Goal: Book appointment/travel/reservation

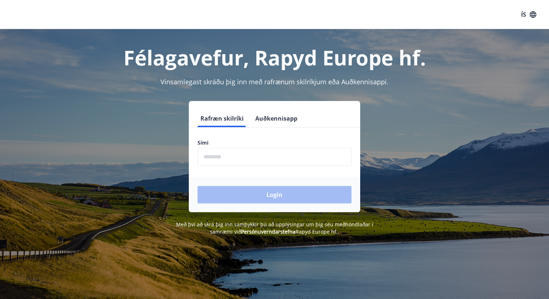
click at [259, 157] on input "phone" at bounding box center [275, 157] width 154 height 18
type input "********"
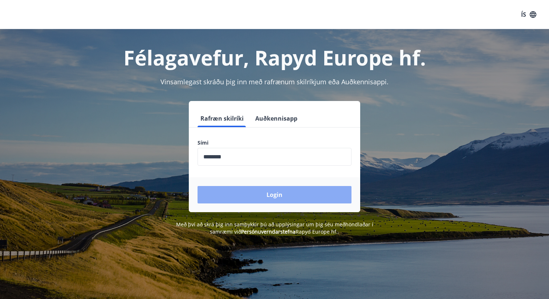
click at [255, 196] on button "Login" at bounding box center [275, 194] width 154 height 17
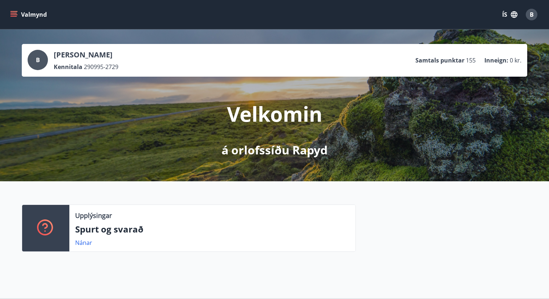
click at [18, 22] on div "Valmynd ÍS B" at bounding box center [275, 14] width 532 height 17
click at [14, 17] on icon "menu" at bounding box center [13, 14] width 7 height 7
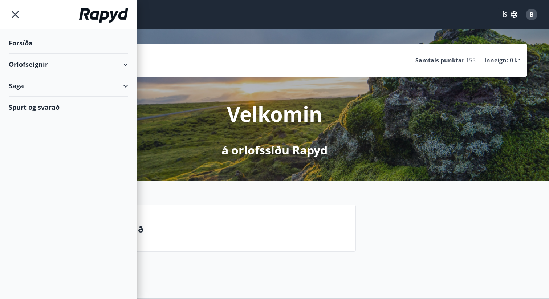
click at [56, 61] on div "Orlofseignir" at bounding box center [69, 64] width 120 height 21
click at [36, 82] on div "Framboð" at bounding box center [69, 82] width 108 height 15
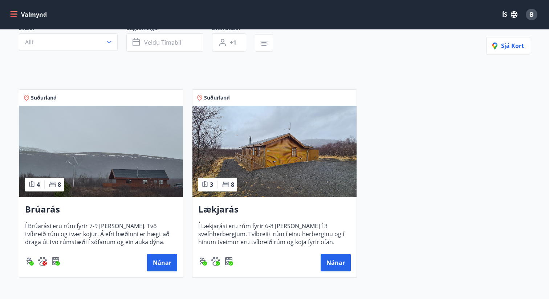
scroll to position [78, 0]
click at [133, 165] on img at bounding box center [101, 151] width 164 height 92
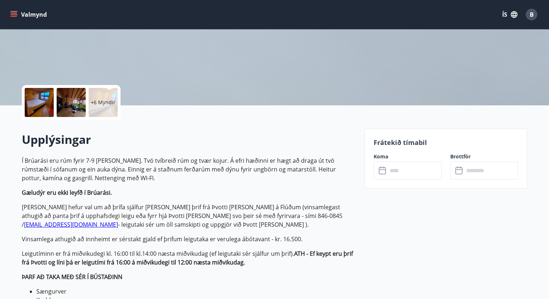
scroll to position [114, 0]
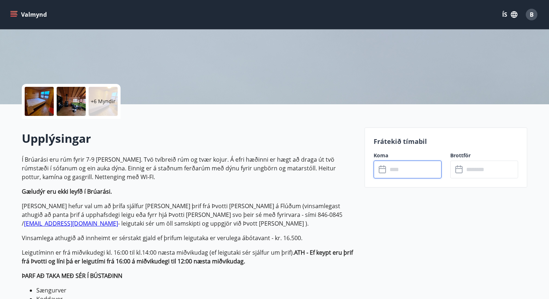
click at [423, 169] on input "text" at bounding box center [415, 170] width 54 height 18
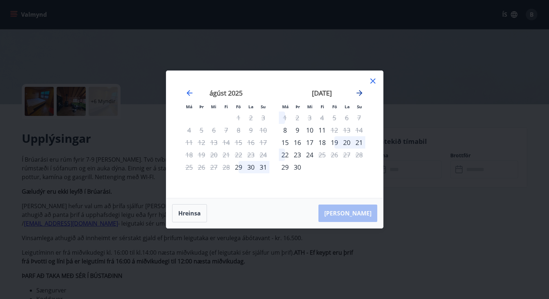
click at [356, 92] on icon "Move forward to switch to the next month." at bounding box center [359, 93] width 9 height 9
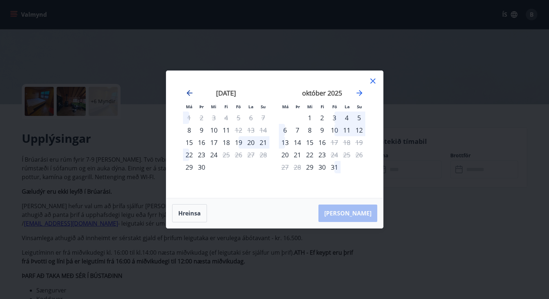
click at [190, 93] on icon "Move backward to switch to the previous month." at bounding box center [190, 93] width 6 height 6
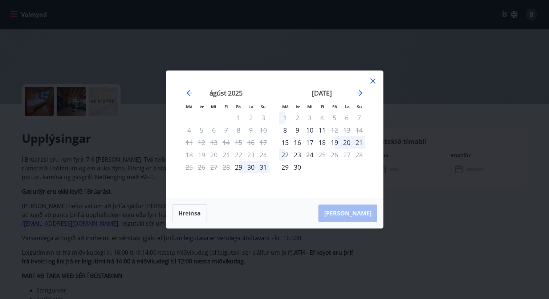
click at [254, 259] on div "Má Þr Mi Fi Fö La Su Má Þr Mi Fi Fö La Su [DATE] 1 2 3 4 5 6 7 8 9 10 11 12 13 …" at bounding box center [274, 149] width 549 height 299
